Goal: Check status: Check status

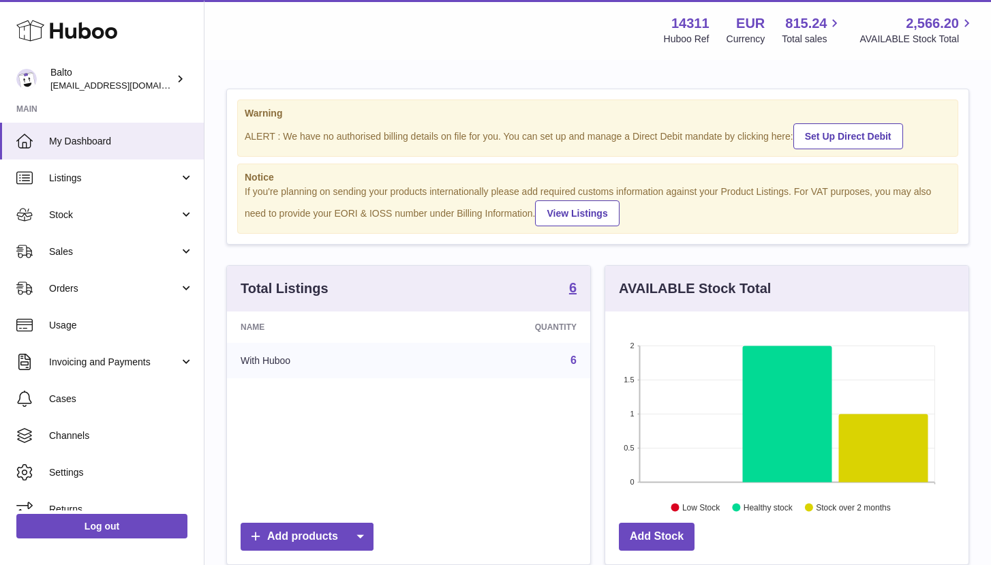
scroll to position [213, 363]
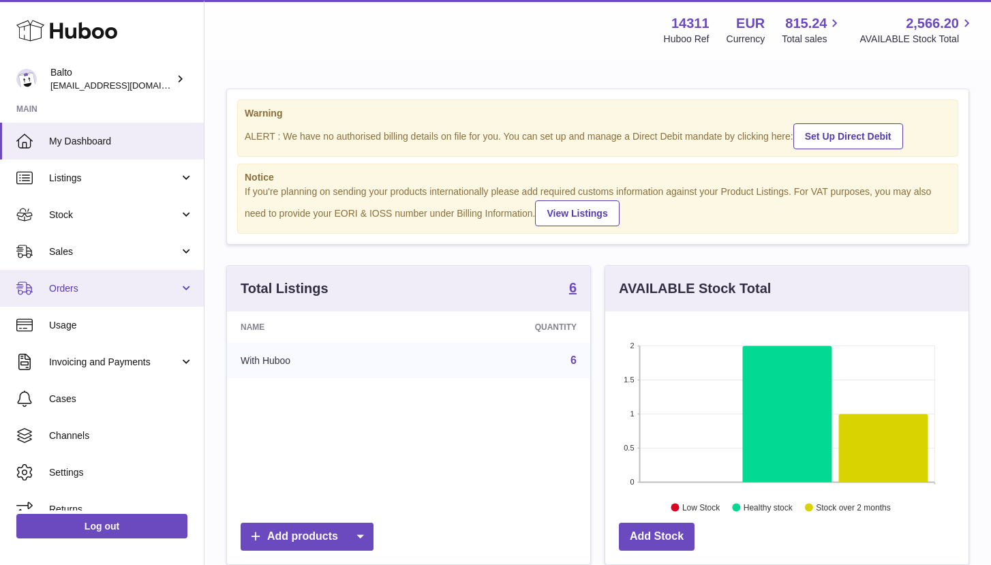
click at [96, 273] on link "Orders" at bounding box center [102, 288] width 204 height 37
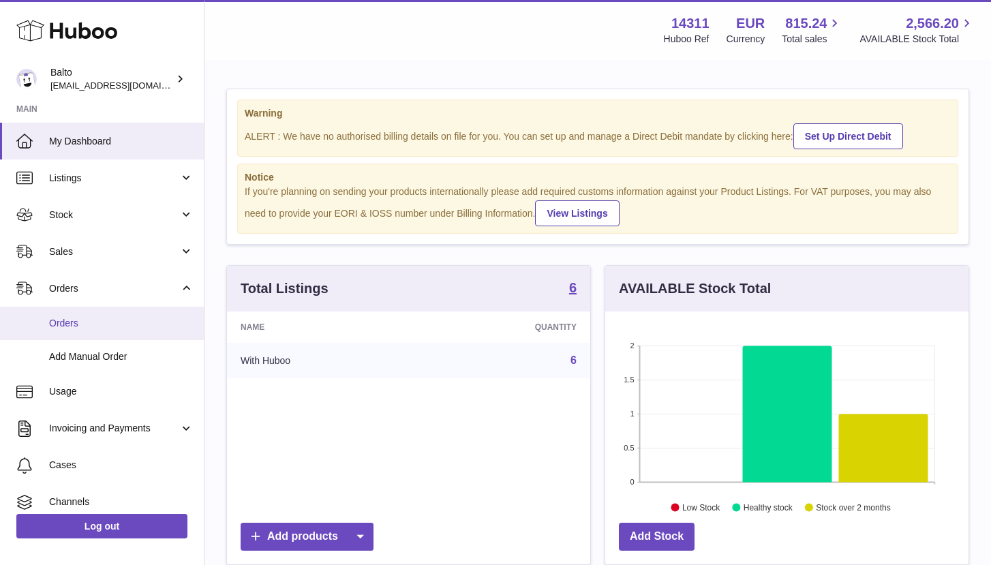
click at [95, 308] on link "Orders" at bounding box center [102, 323] width 204 height 33
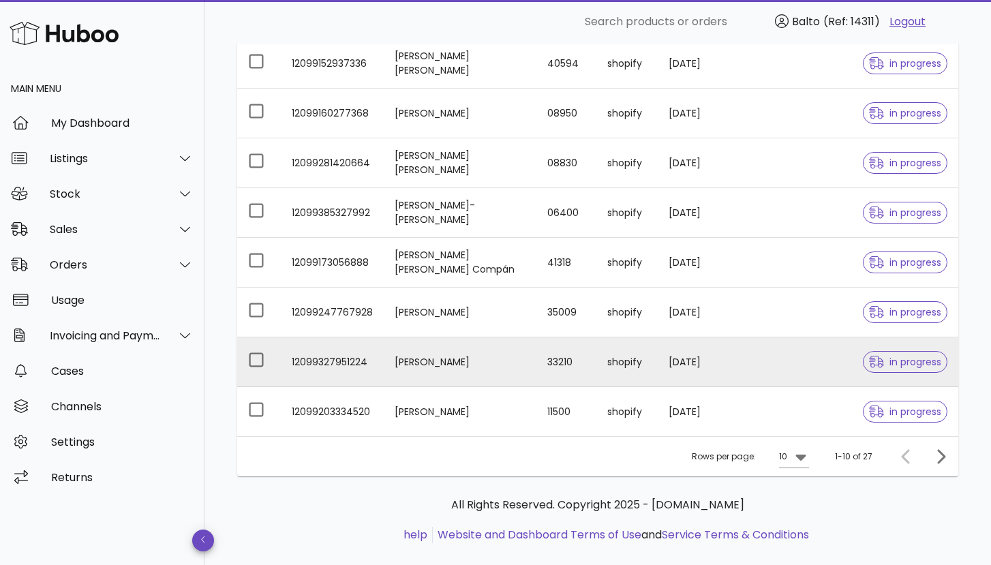
scroll to position [318, 0]
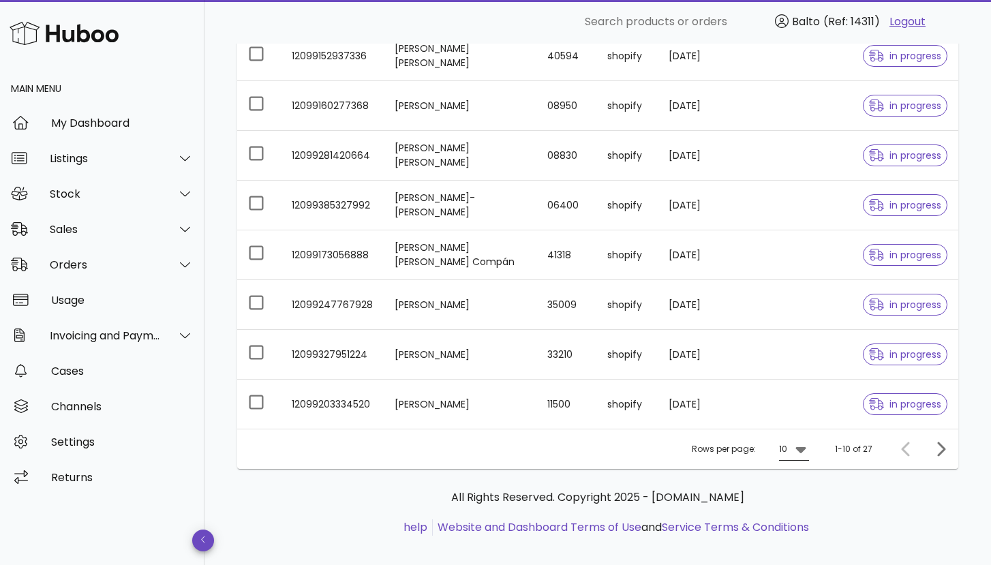
click at [790, 456] on div at bounding box center [799, 449] width 19 height 16
click at [792, 519] on div "50" at bounding box center [798, 524] width 14 height 13
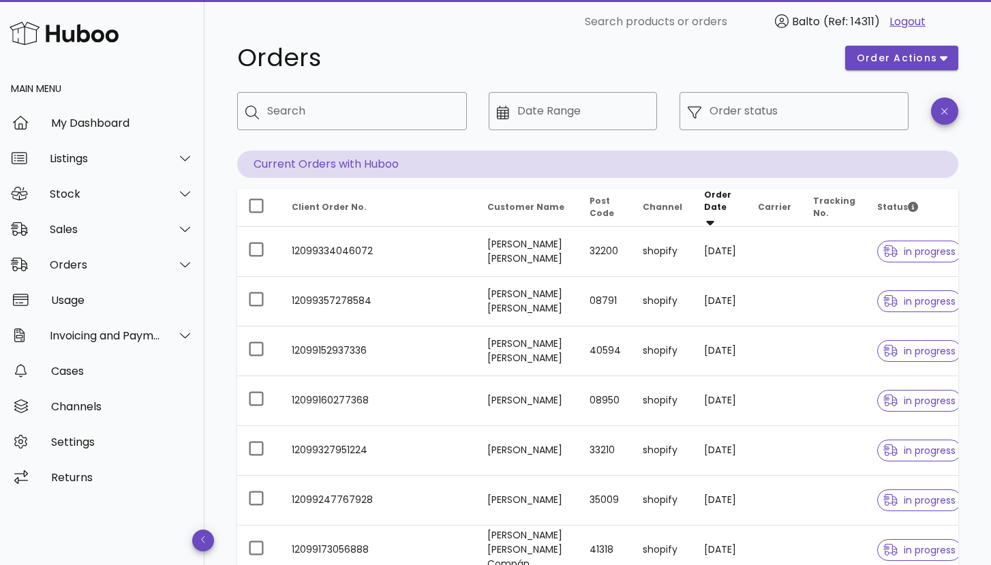
scroll to position [25, 0]
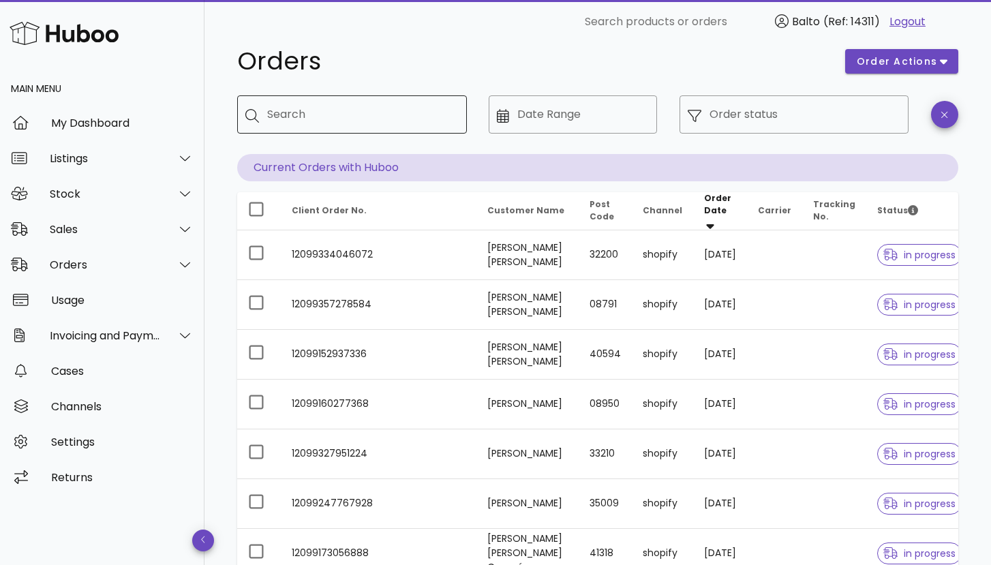
click at [371, 121] on input "Search" at bounding box center [361, 115] width 189 height 22
type input "****"
